Goal: Task Accomplishment & Management: Complete application form

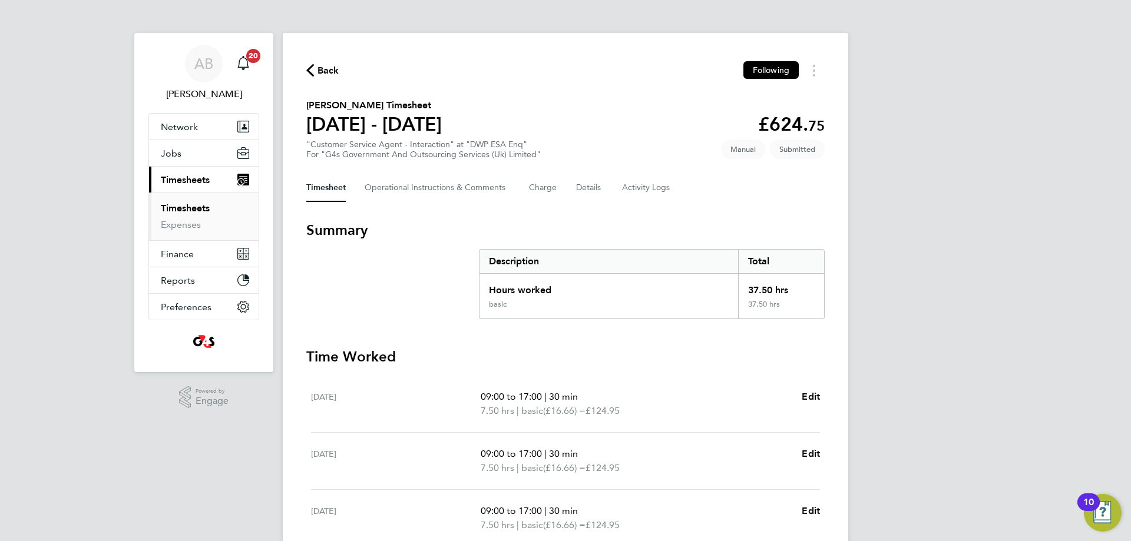
click at [326, 70] on span "Back" at bounding box center [329, 71] width 22 height 14
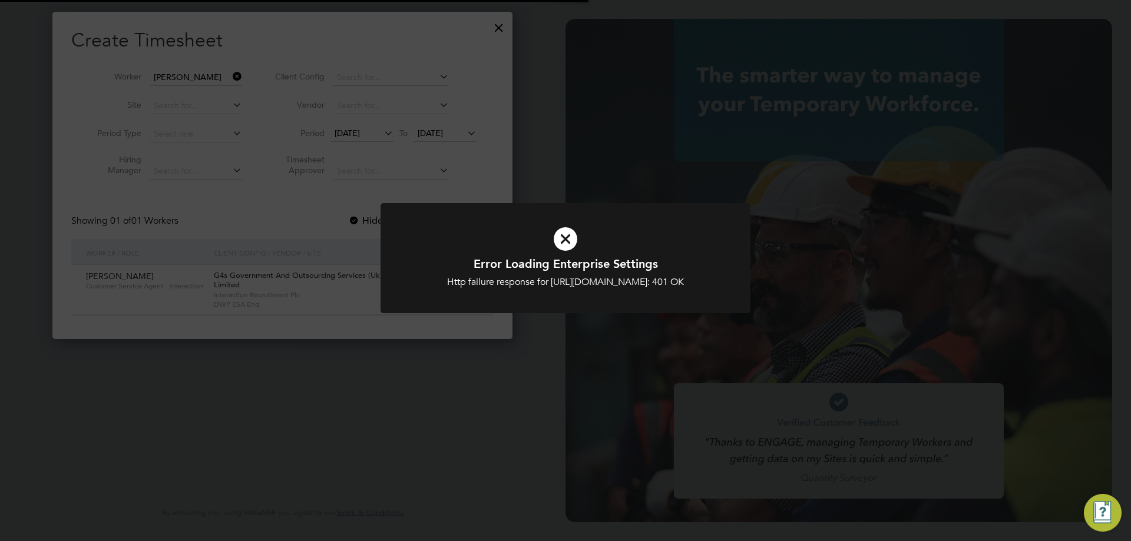
type input "[EMAIL_ADDRESS][PERSON_NAME][DOMAIN_NAME]"
click at [558, 239] on icon at bounding box center [565, 239] width 306 height 46
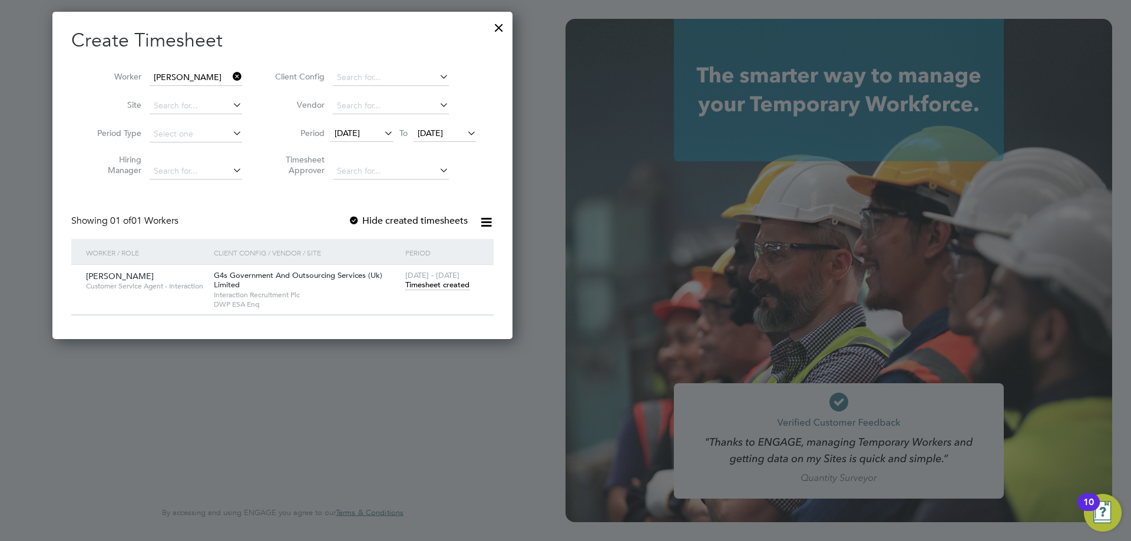
click at [503, 26] on div at bounding box center [498, 24] width 21 height 21
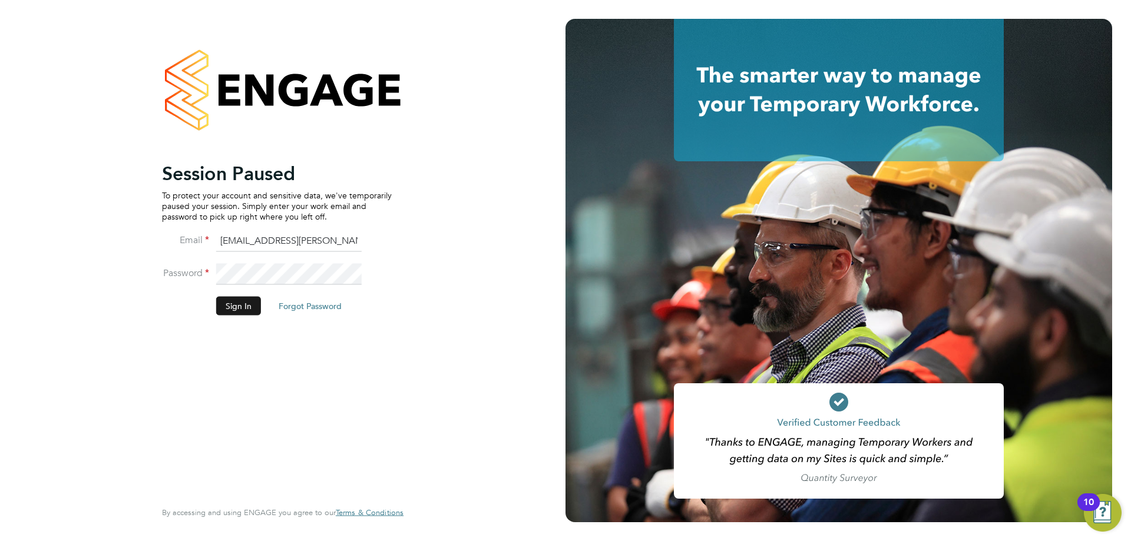
click at [248, 306] on button "Sign In" at bounding box center [238, 305] width 45 height 19
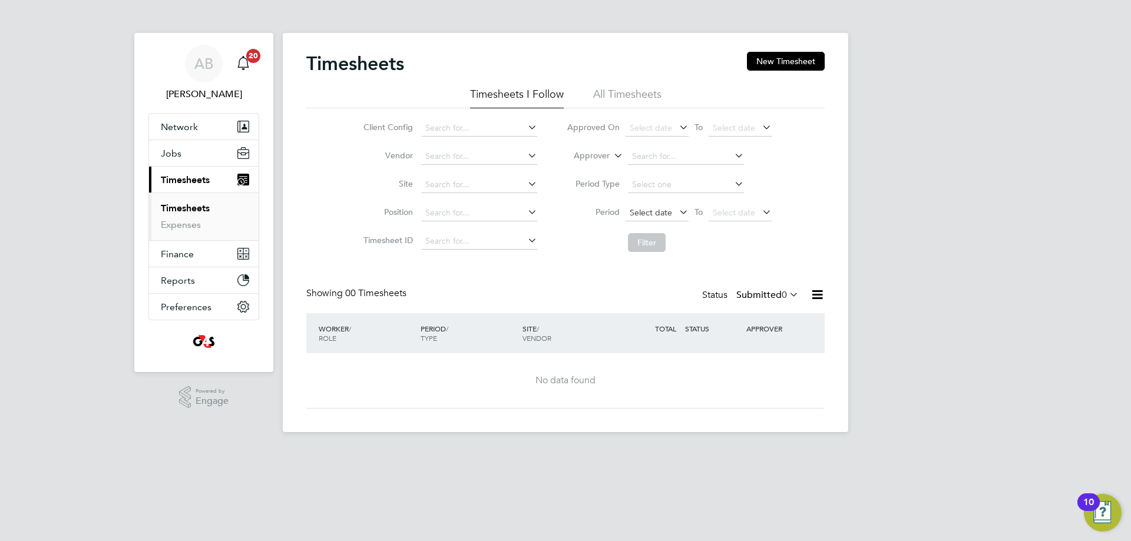
click at [658, 213] on span "Select date" at bounding box center [651, 212] width 42 height 11
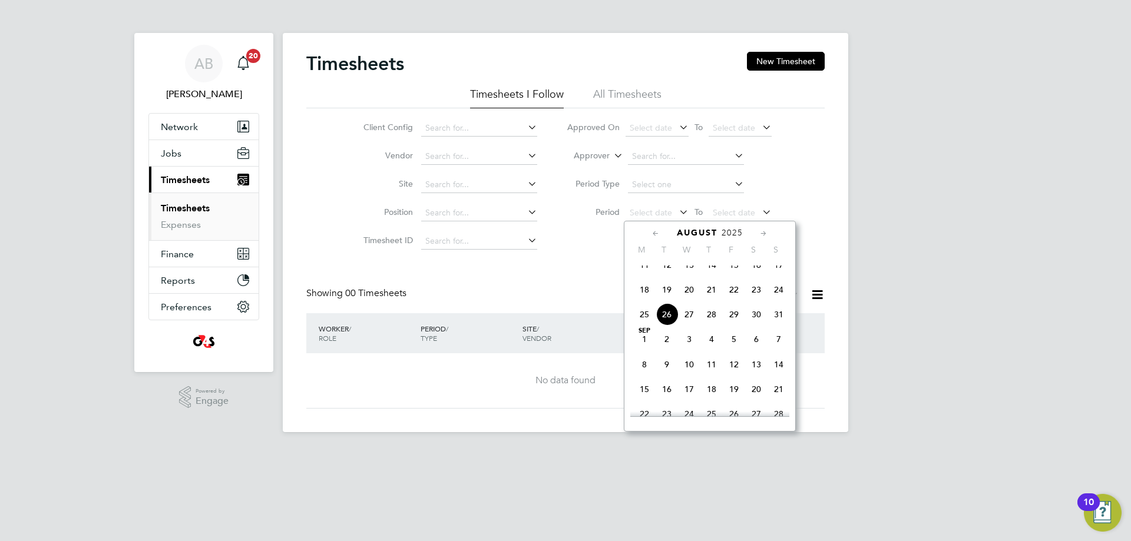
click at [643, 301] on span "18" at bounding box center [644, 290] width 22 height 22
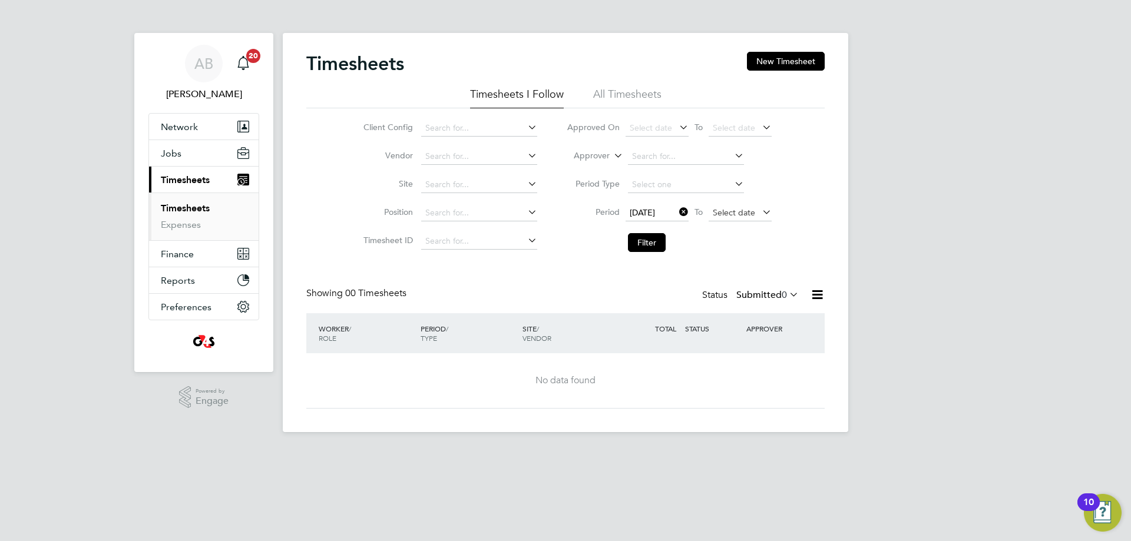
click at [726, 217] on span "Select date" at bounding box center [740, 214] width 63 height 16
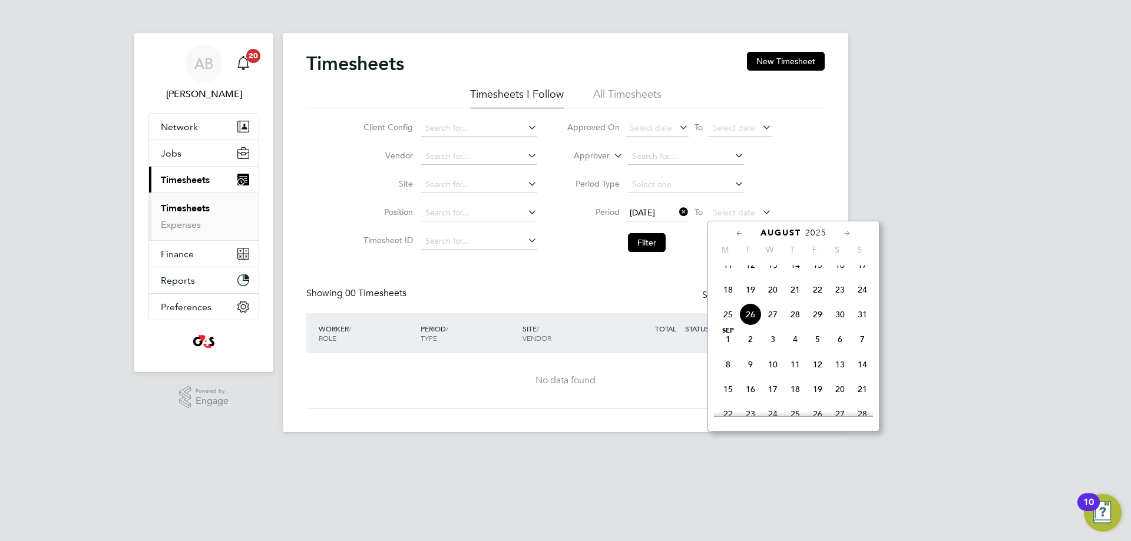
click at [861, 301] on span "24" at bounding box center [862, 290] width 22 height 22
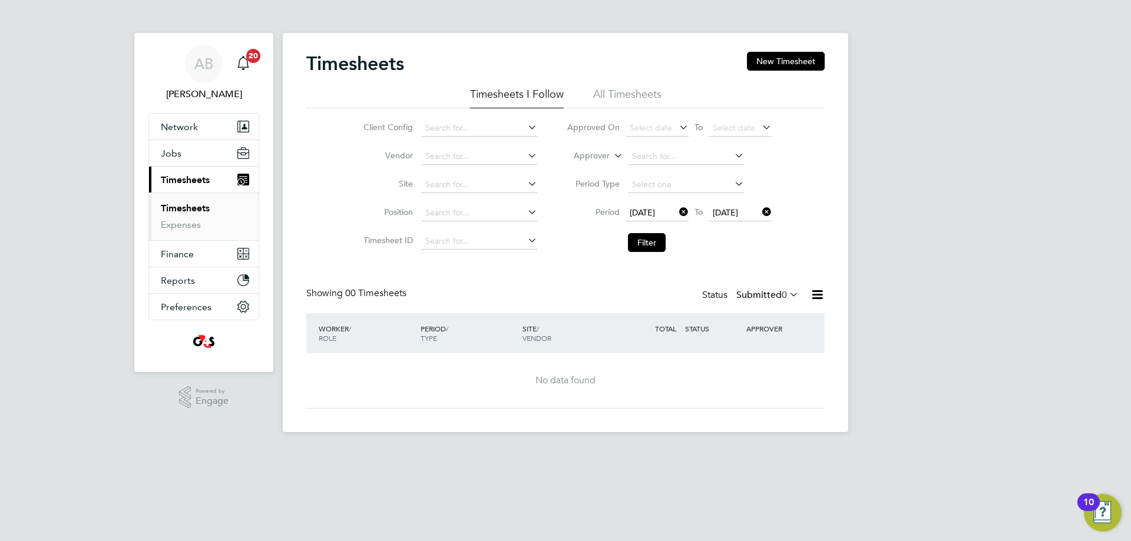
click at [756, 295] on label "Submitted 0" at bounding box center [767, 295] width 62 height 12
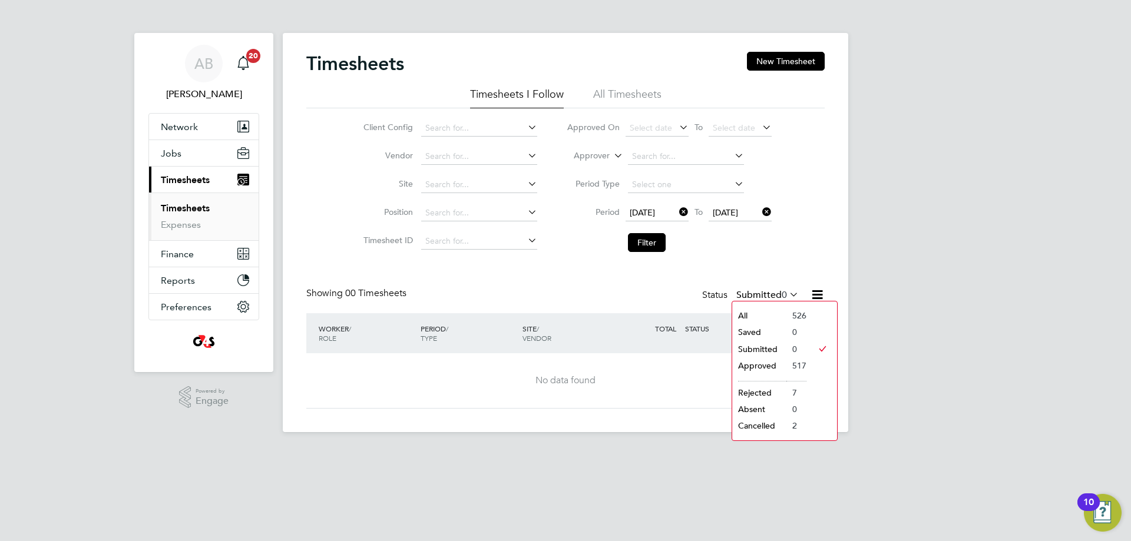
click at [765, 369] on li "Approved" at bounding box center [759, 366] width 54 height 16
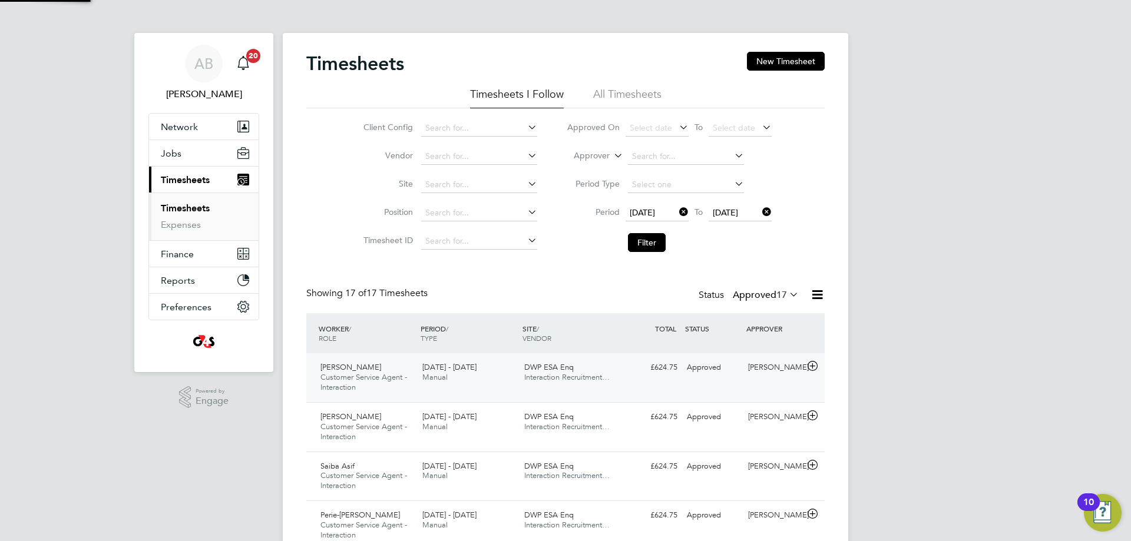
scroll to position [0, 0]
click at [768, 60] on button "New Timesheet" at bounding box center [786, 61] width 78 height 19
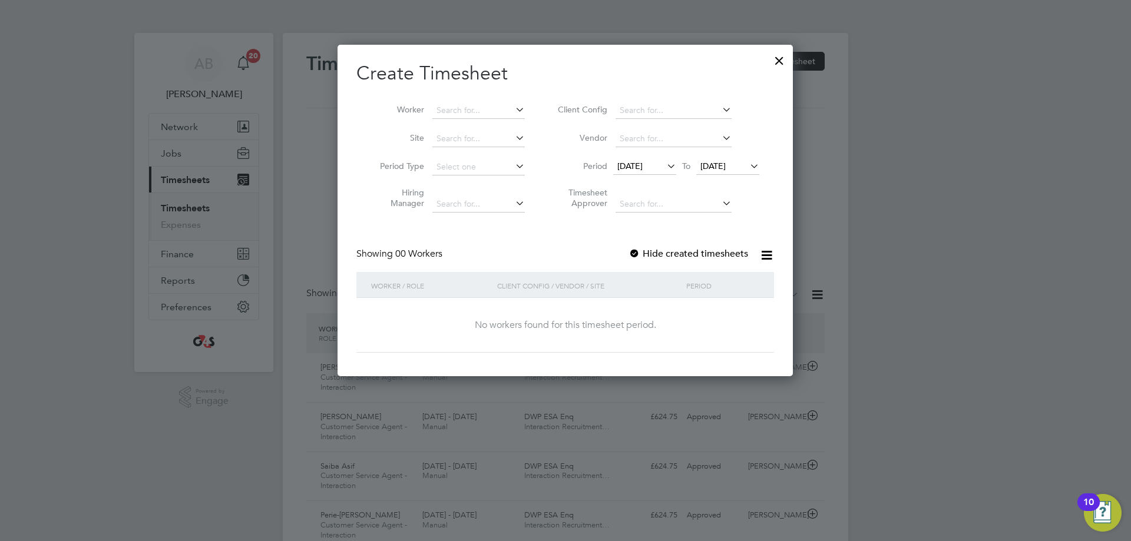
click at [633, 166] on span "12 Aug 2025" at bounding box center [629, 166] width 25 height 11
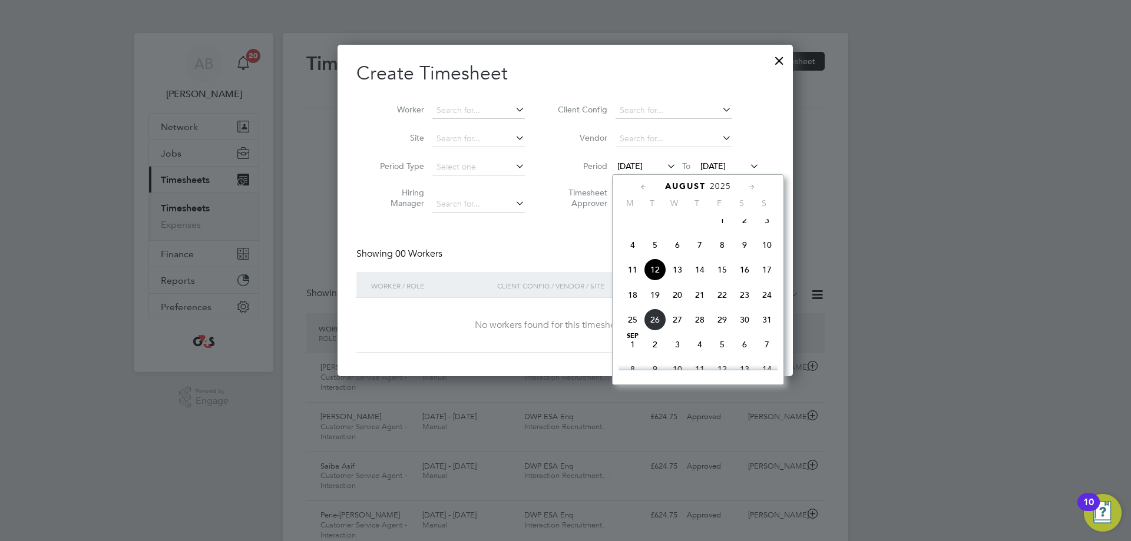
click at [629, 303] on span "18" at bounding box center [633, 295] width 22 height 22
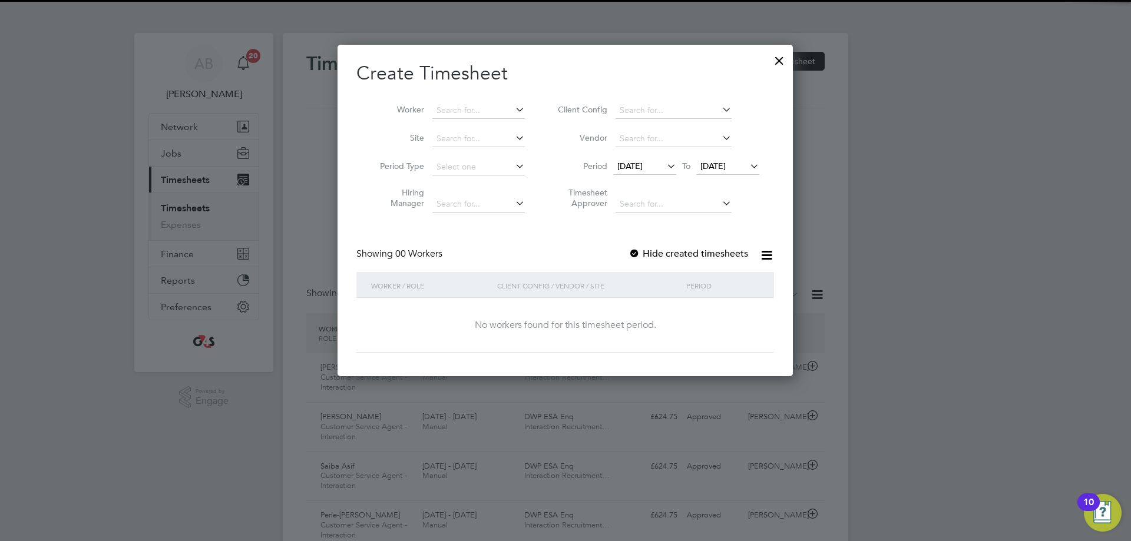
click at [719, 167] on span "19 Aug 2025" at bounding box center [712, 166] width 25 height 11
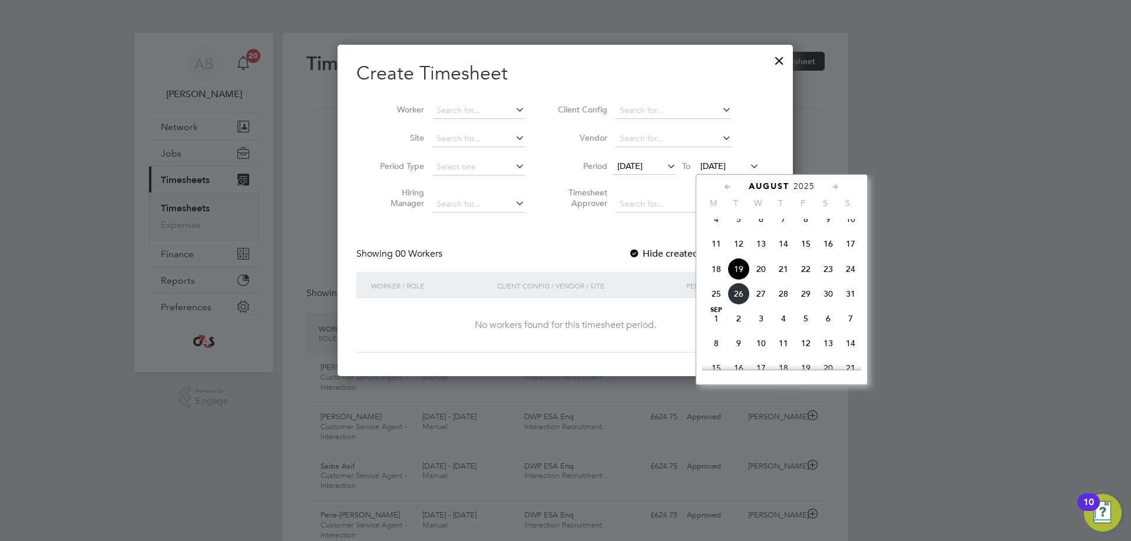
click at [850, 280] on span "24" at bounding box center [851, 269] width 22 height 22
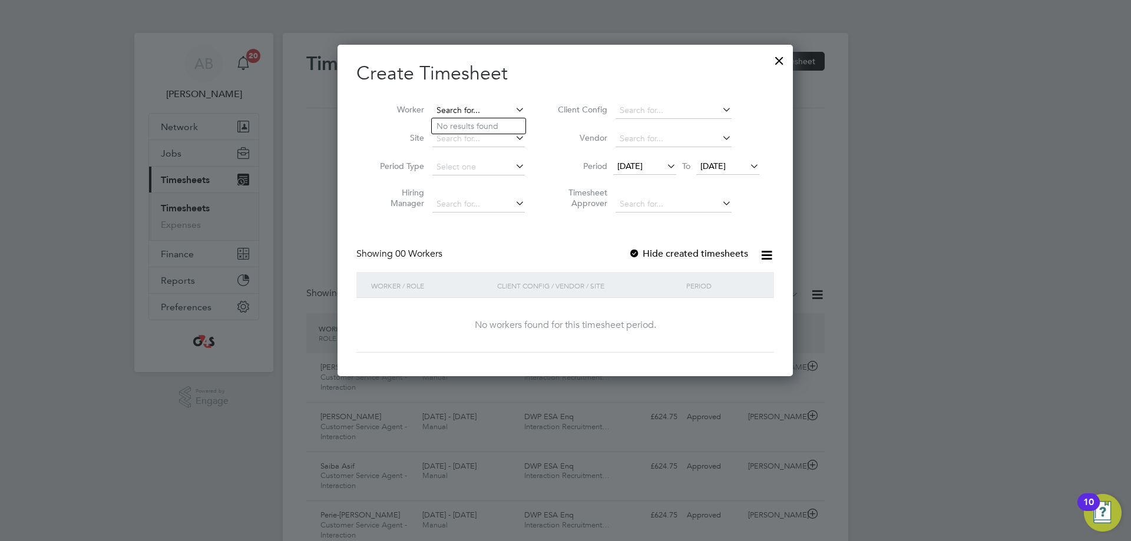
click at [471, 111] on input at bounding box center [478, 111] width 92 height 16
type input "chio"
click at [463, 118] on ul "Chio ma Ekwugha" at bounding box center [478, 126] width 95 height 17
click at [452, 107] on input at bounding box center [478, 111] width 92 height 16
click at [460, 130] on li "Chio ma Ekwugha" at bounding box center [479, 126] width 94 height 16
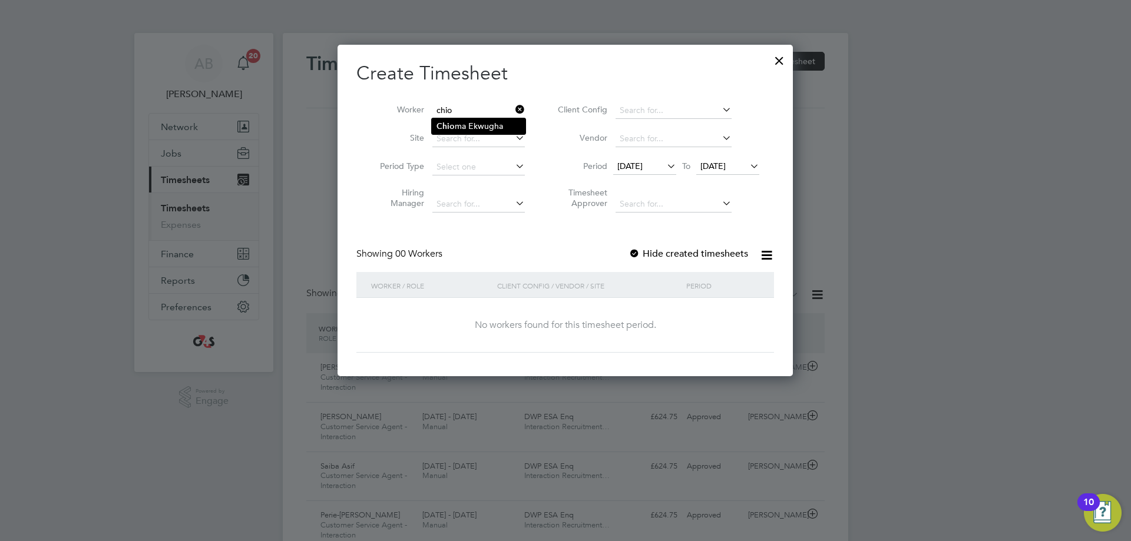
type input "Chioma Ekwugha"
click at [637, 252] on div at bounding box center [635, 255] width 12 height 12
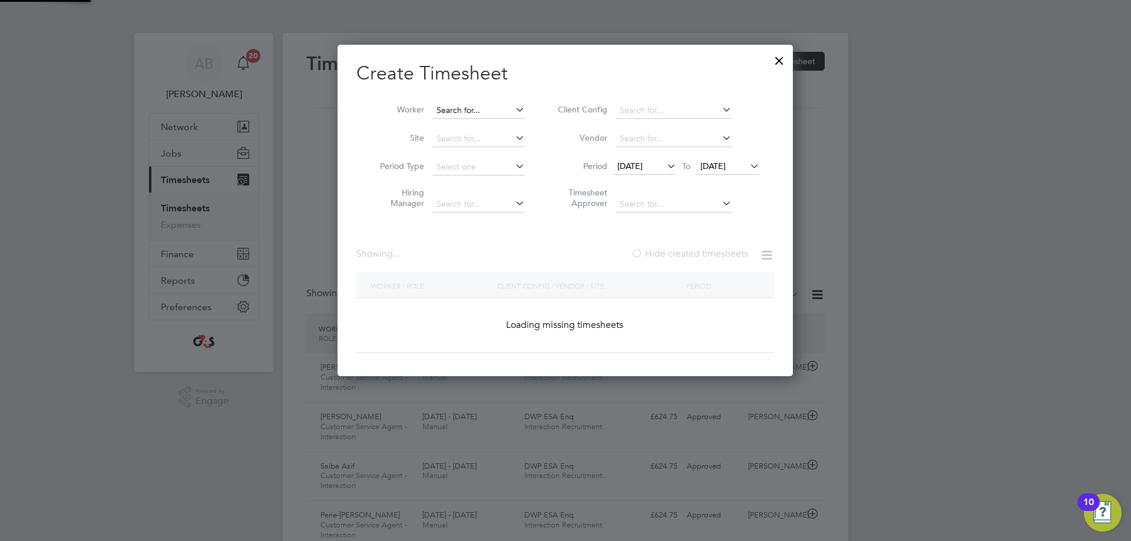
click at [503, 108] on input at bounding box center [478, 111] width 92 height 16
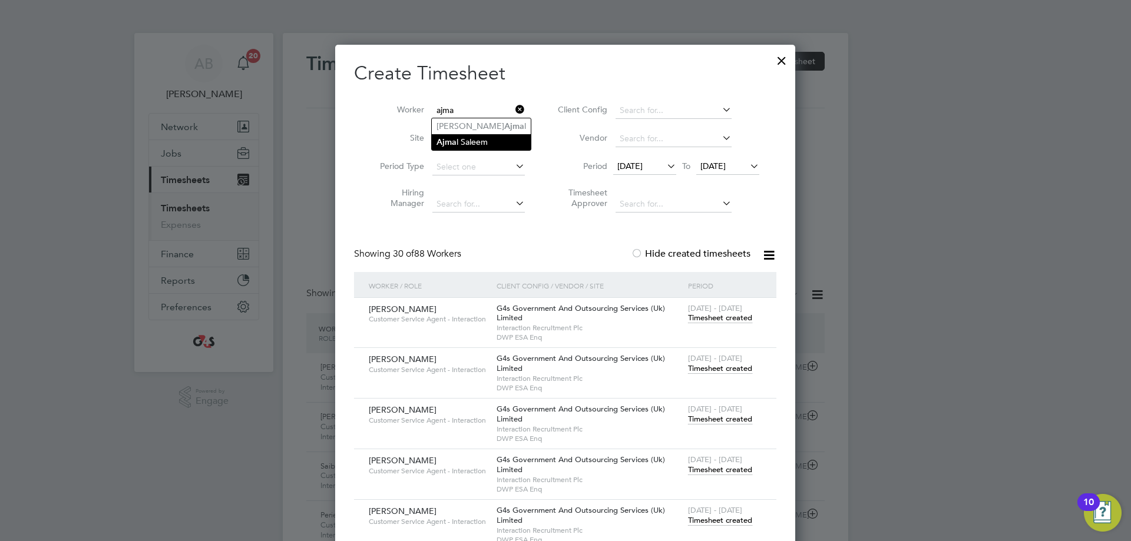
click at [460, 135] on li "Ajma l Saleem" at bounding box center [481, 142] width 99 height 16
type input "Ajmal Saleem"
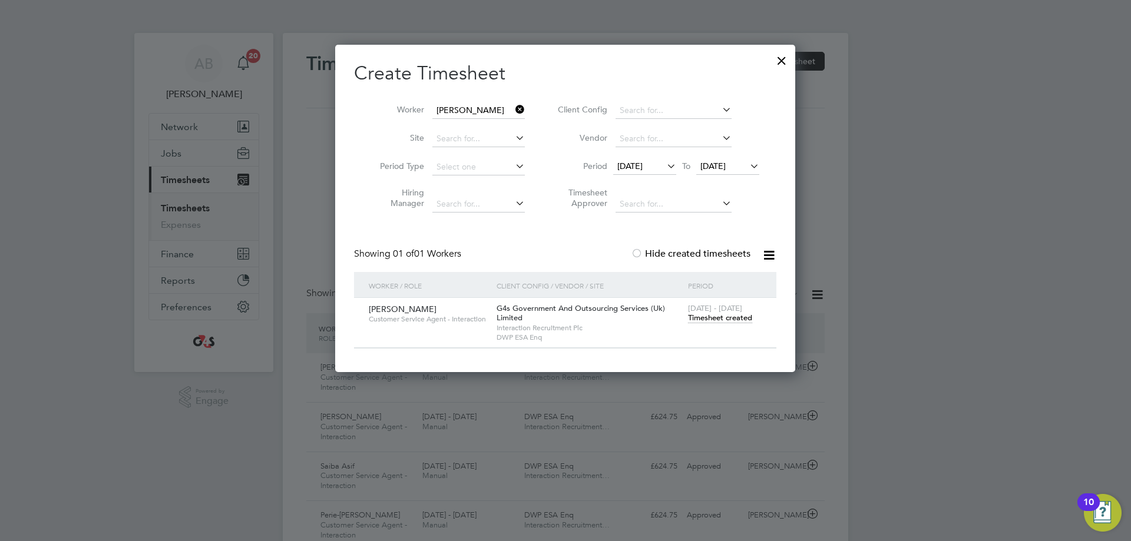
click at [703, 318] on span "Timesheet created" at bounding box center [720, 318] width 64 height 11
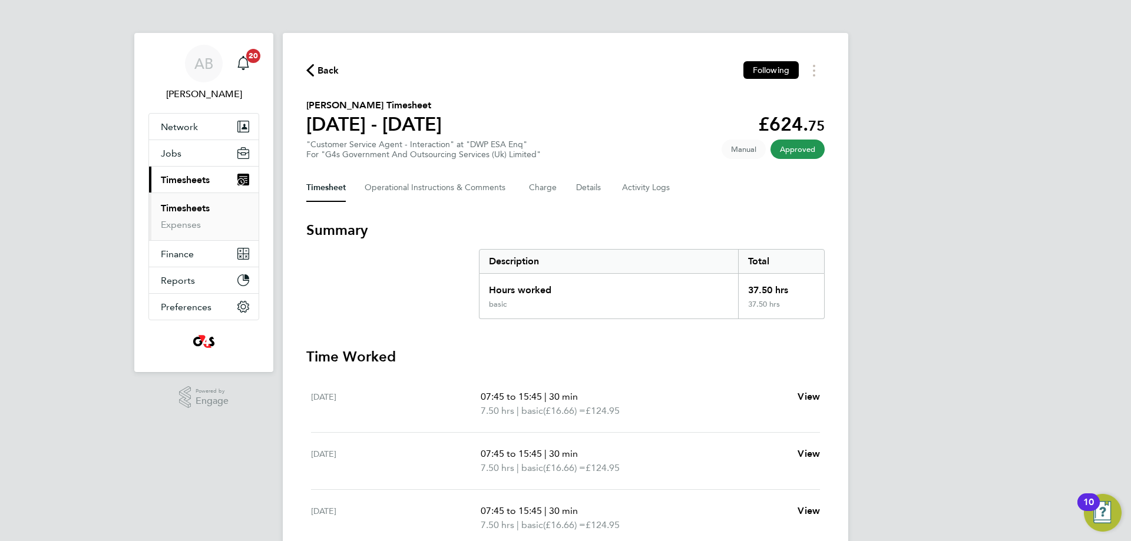
click at [321, 64] on span "Back" at bounding box center [329, 71] width 22 height 14
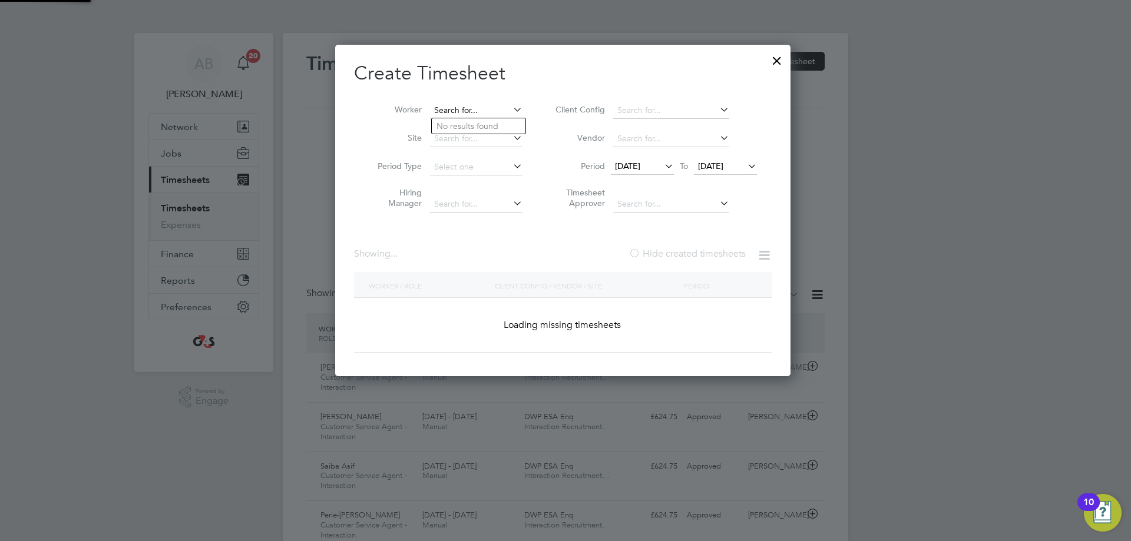
click at [493, 109] on input at bounding box center [476, 111] width 92 height 16
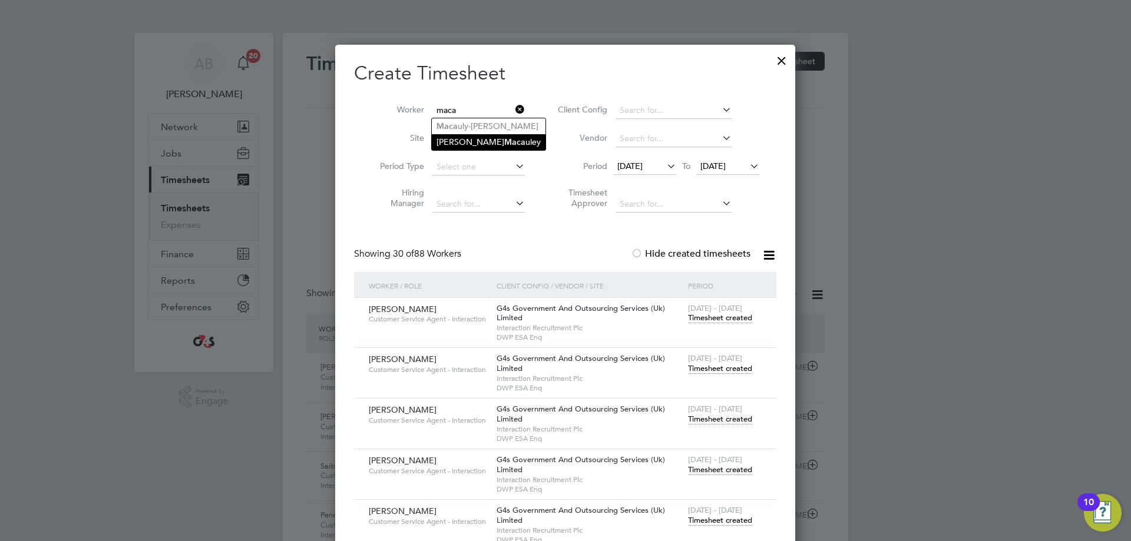
click at [487, 144] on li "Helen Maca uley" at bounding box center [489, 142] width 114 height 16
type input "Helen Macauley"
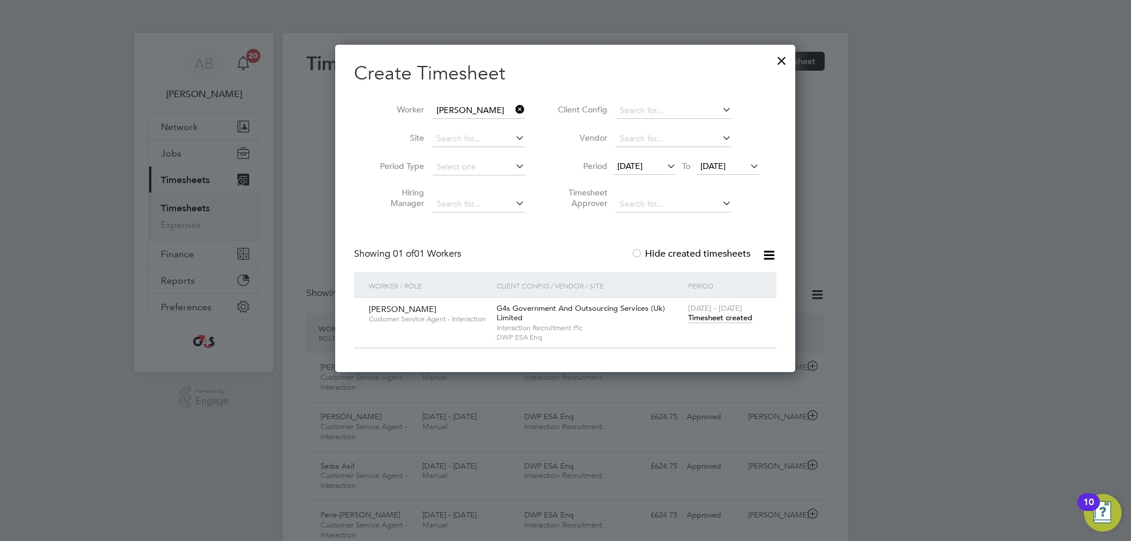
click at [723, 319] on span "Timesheet created" at bounding box center [720, 318] width 64 height 11
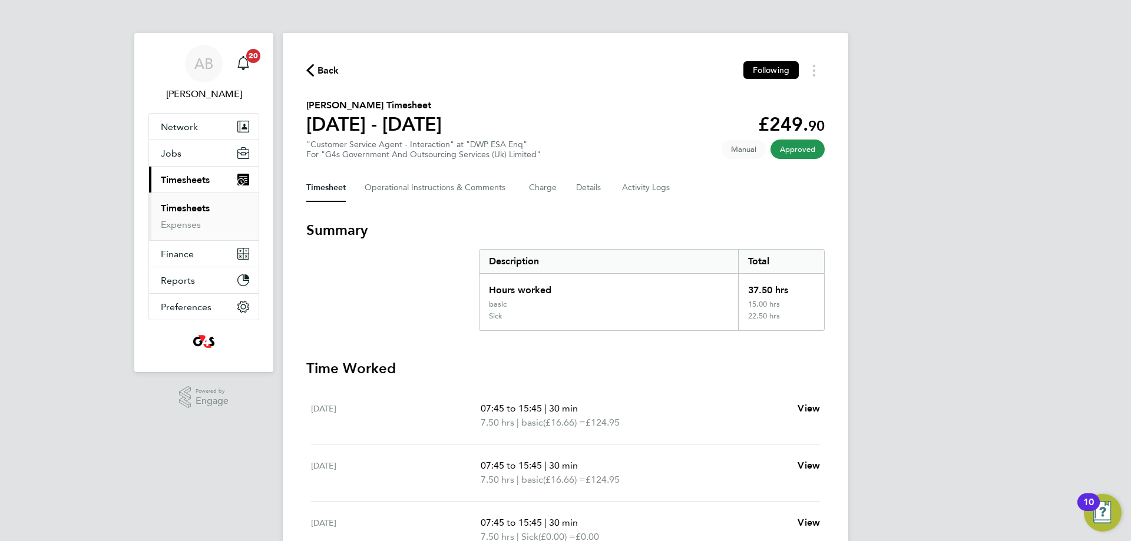
click at [332, 67] on span "Back" at bounding box center [329, 71] width 22 height 14
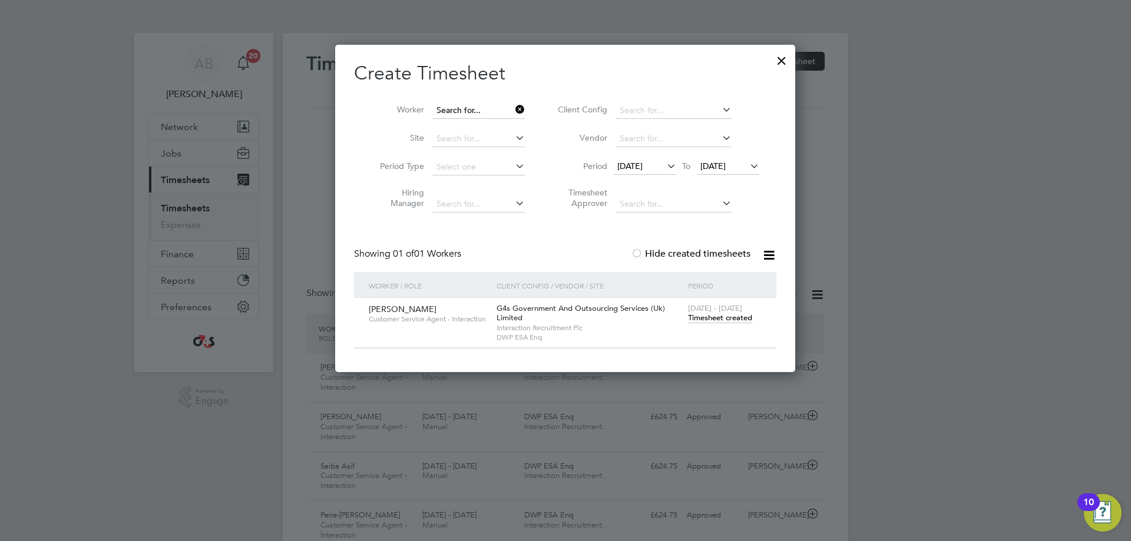
click at [502, 113] on input at bounding box center [478, 111] width 92 height 16
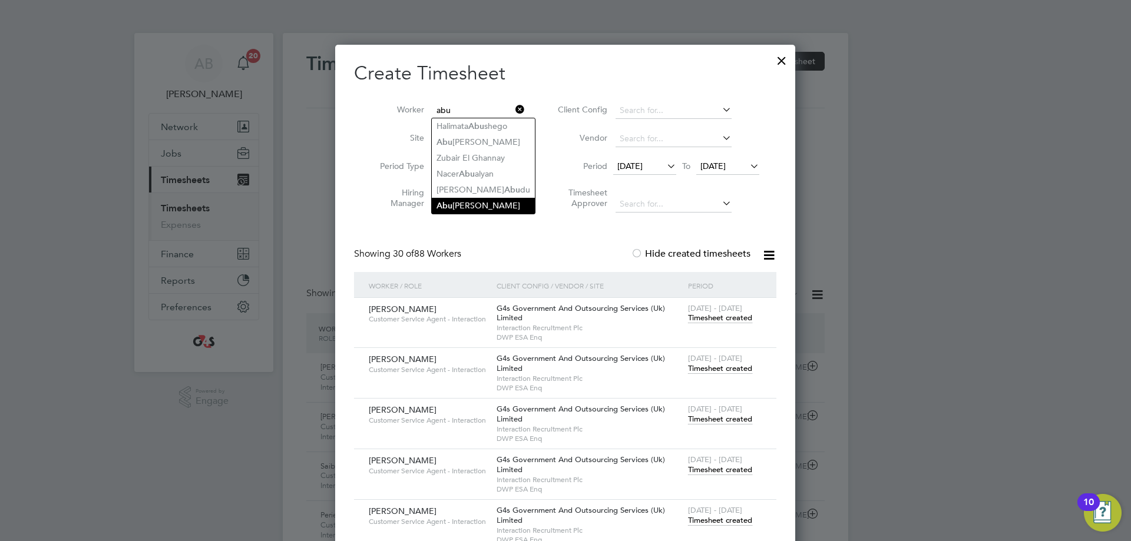
click at [483, 203] on li "Abu bakar Mamman" at bounding box center [483, 206] width 103 height 16
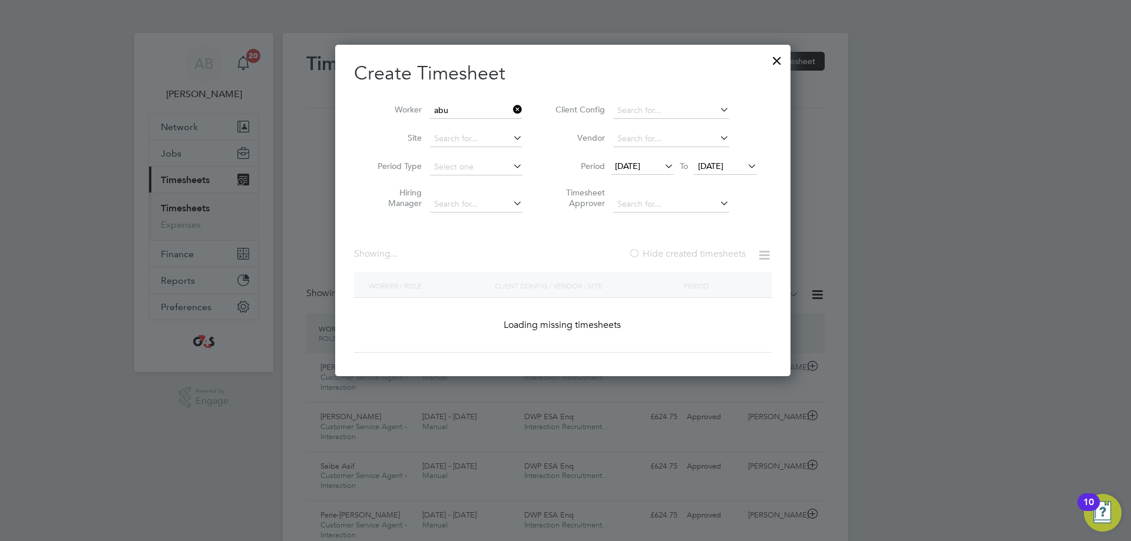
type input "Abubakar Mamman"
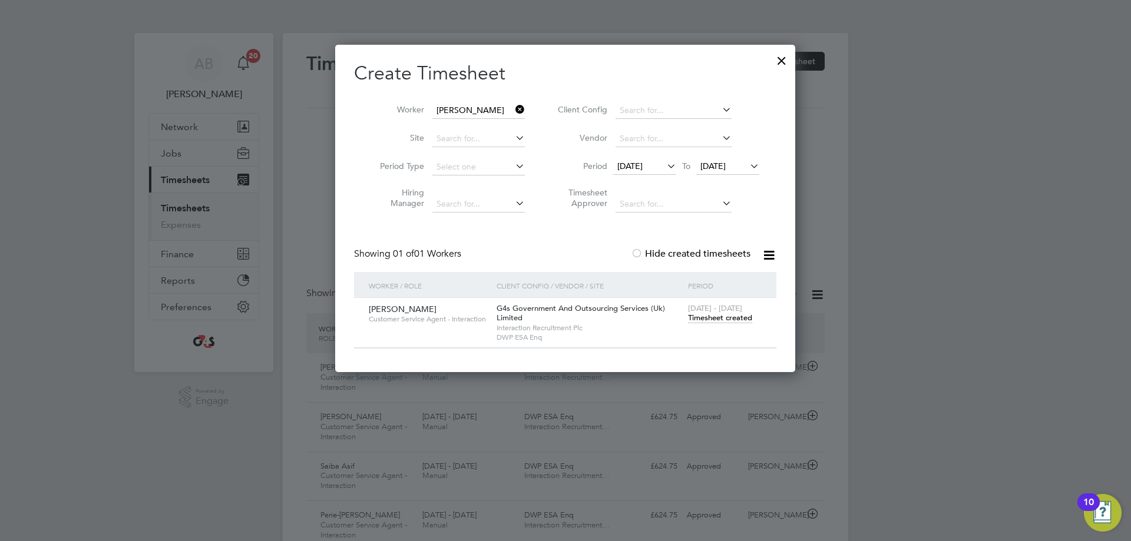
click at [722, 318] on span "Timesheet created" at bounding box center [720, 318] width 64 height 11
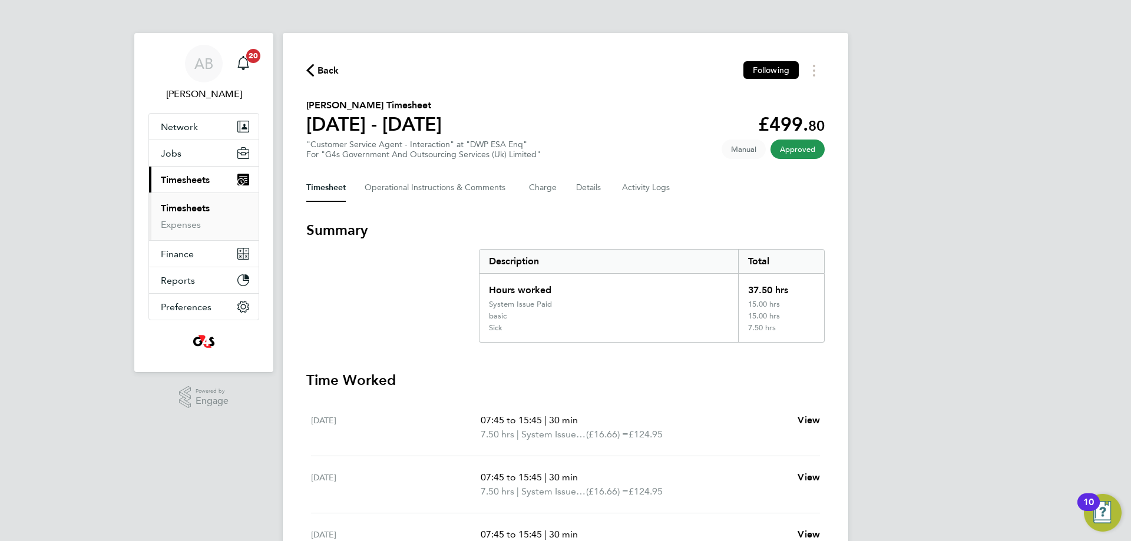
click at [331, 64] on span "Back" at bounding box center [329, 71] width 22 height 14
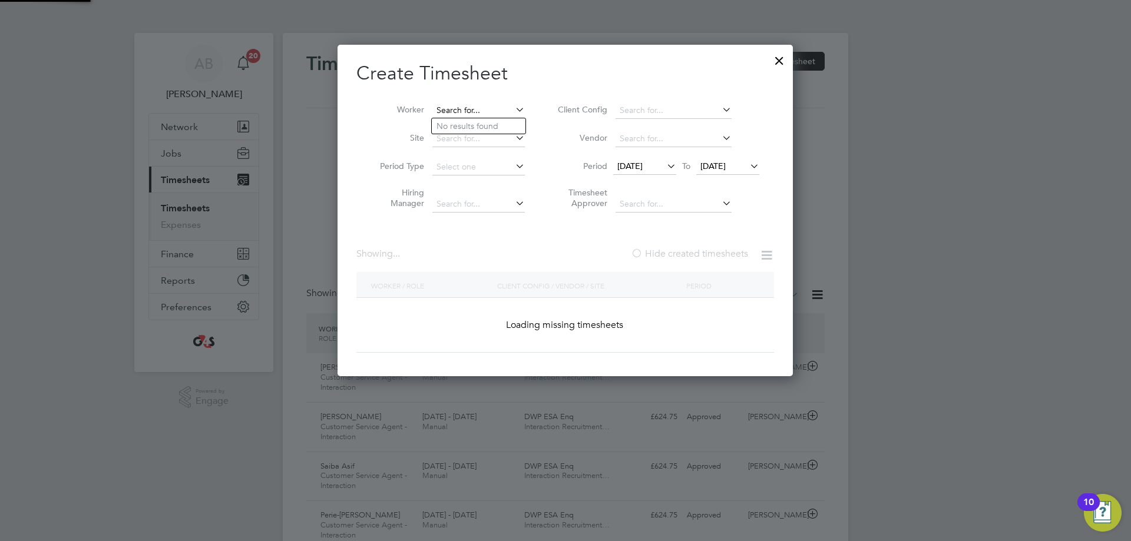
click at [478, 114] on input at bounding box center [478, 111] width 92 height 16
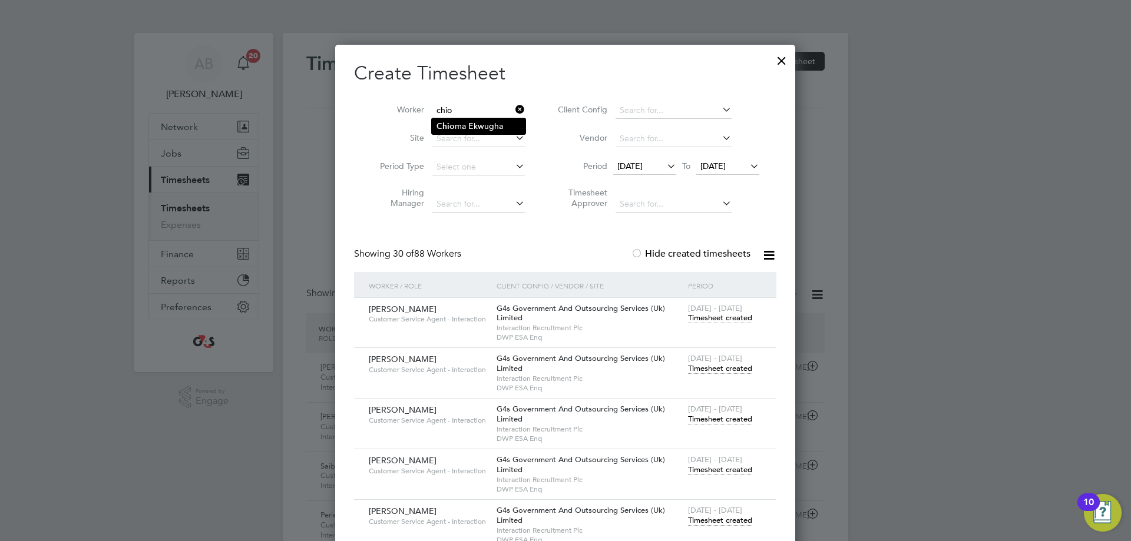
click at [471, 123] on li "Chio ma Ekwugha" at bounding box center [479, 126] width 94 height 16
type input "Chioma Ekwugha"
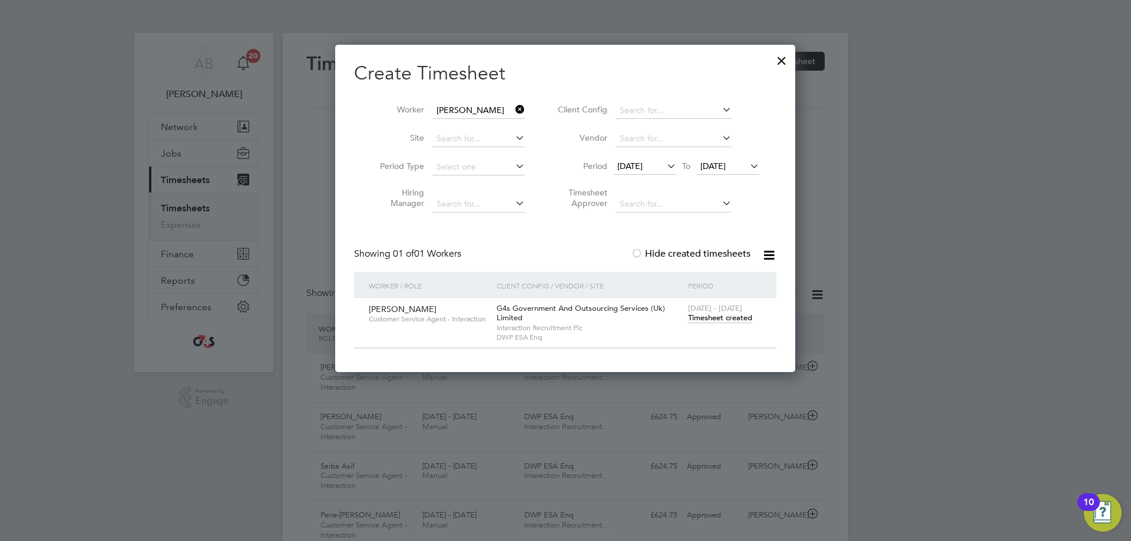
click at [711, 316] on span "Timesheet created" at bounding box center [720, 318] width 64 height 11
